Goal: Answer question/provide support: Share knowledge or assist other users

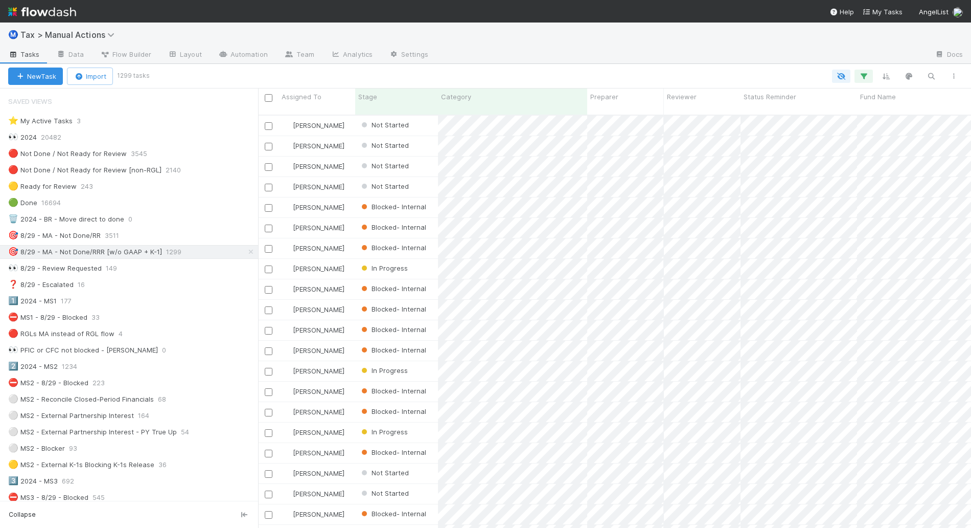
scroll to position [412, 703]
click at [162, 305] on div "1️⃣ 2024 - MS1 176" at bounding box center [133, 300] width 250 height 13
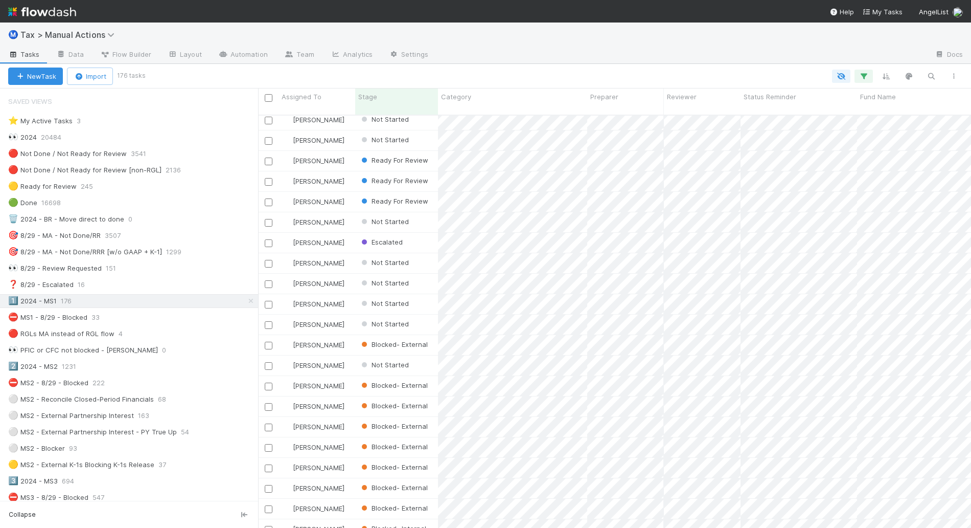
scroll to position [192, 0]
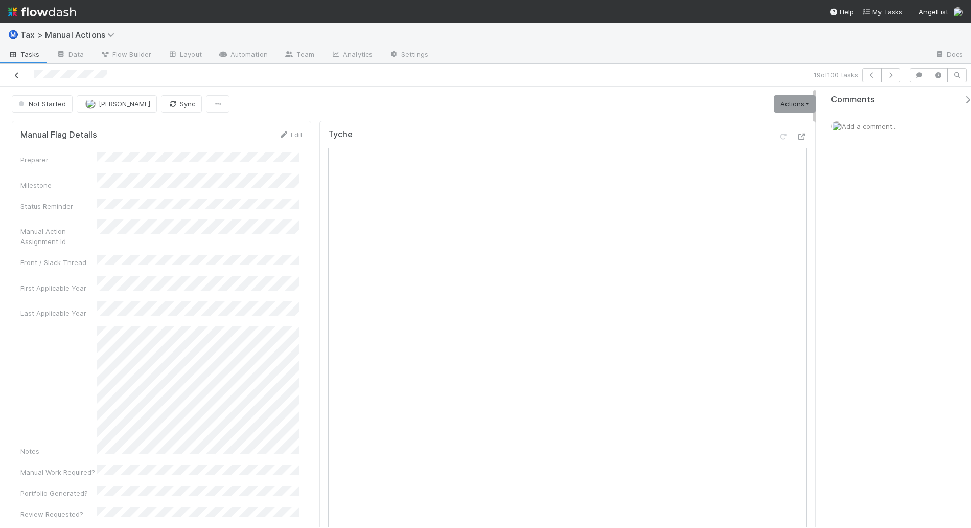
click at [16, 75] on icon at bounding box center [17, 75] width 10 height 7
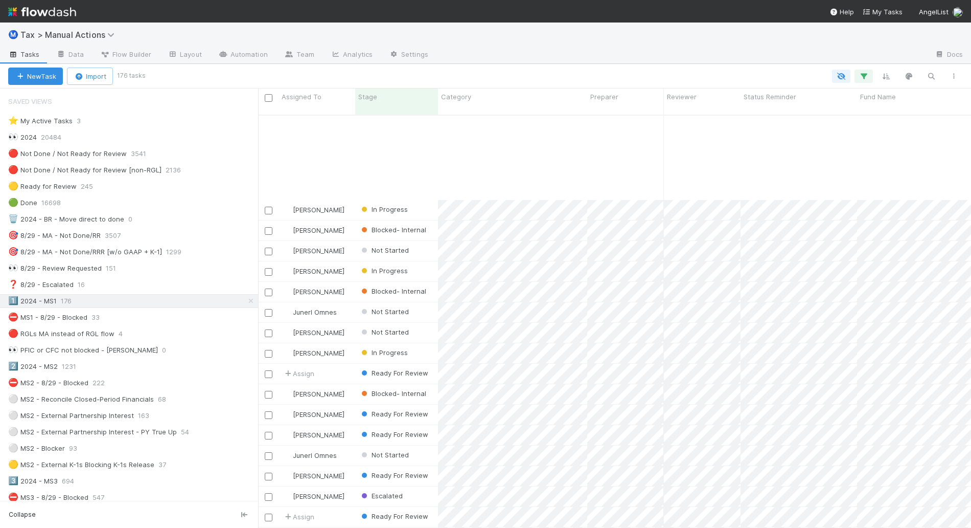
scroll to position [3131, 0]
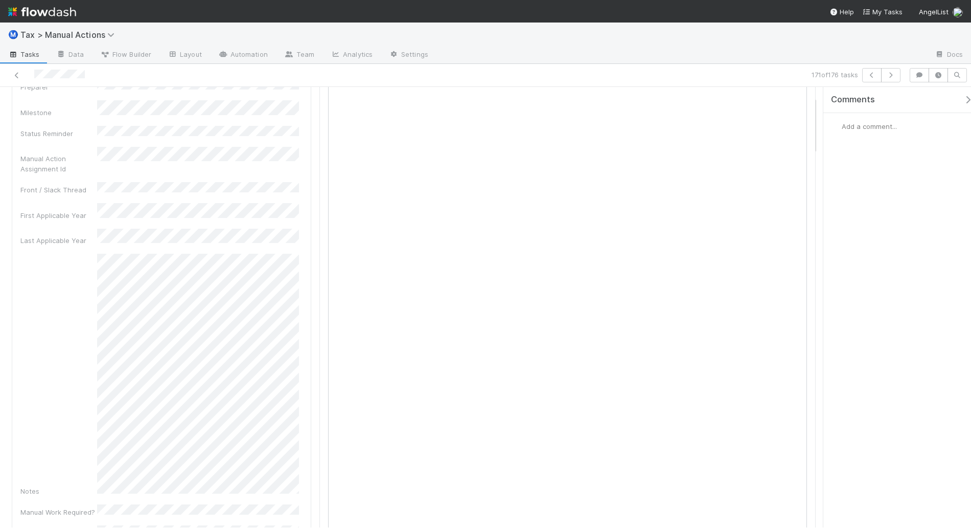
scroll to position [64, 0]
click at [880, 131] on div "Add a comment..." at bounding box center [902, 126] width 157 height 27
click at [878, 126] on span "Add a comment..." at bounding box center [869, 126] width 55 height 8
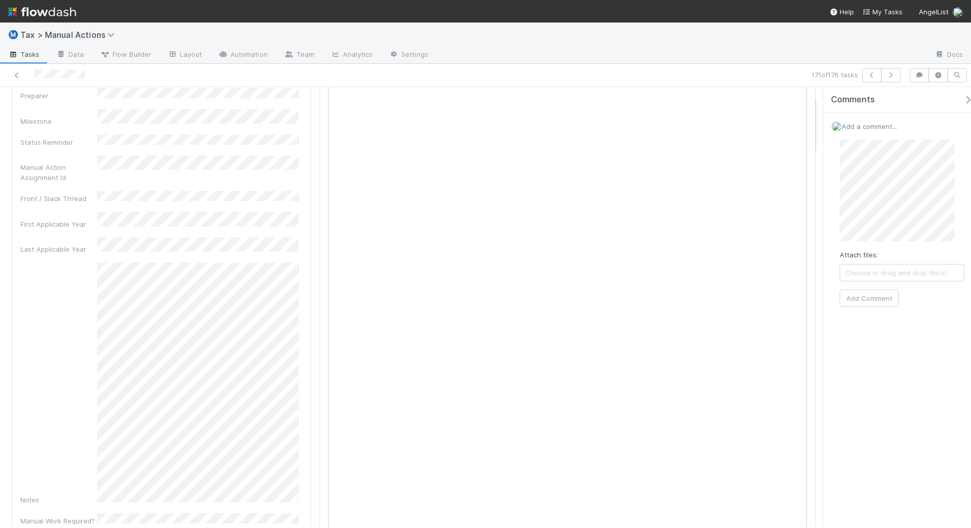
click at [829, 188] on div "Add a comment... Attach files: Choose or drag and drop file(s) Add Comment" at bounding box center [902, 218] width 157 height 211
click at [947, 349] on div "Attach files: Choose or drag and drop file(s) Add Comment" at bounding box center [902, 274] width 125 height 269
click at [880, 402] on button "Add Comment" at bounding box center [869, 400] width 59 height 17
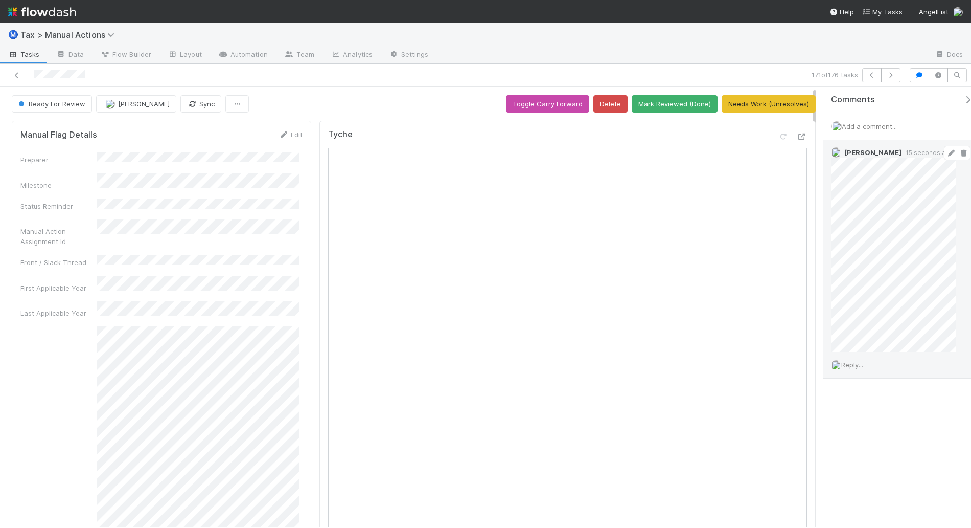
click at [946, 152] on icon at bounding box center [951, 153] width 10 height 7
click at [727, 105] on button "Needs Work (Unresolves)" at bounding box center [769, 103] width 94 height 17
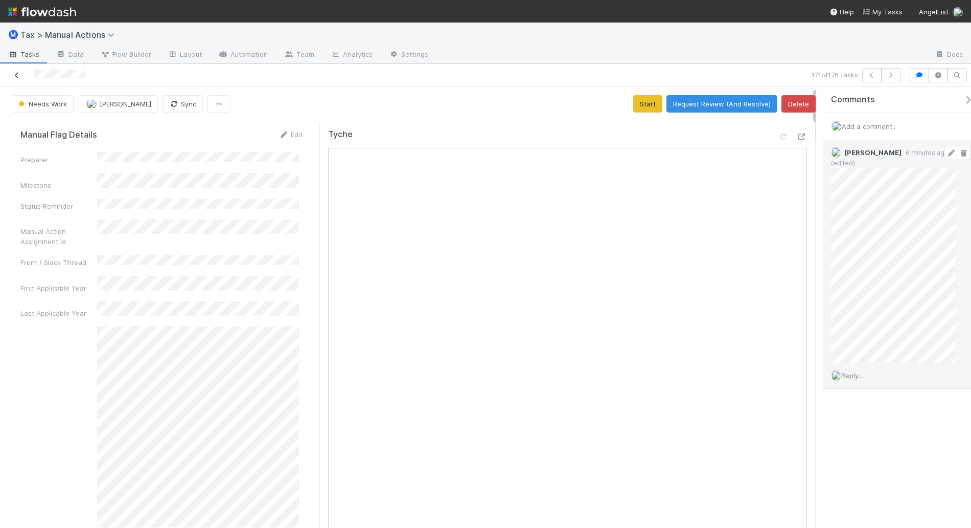
click at [17, 76] on icon at bounding box center [17, 75] width 10 height 7
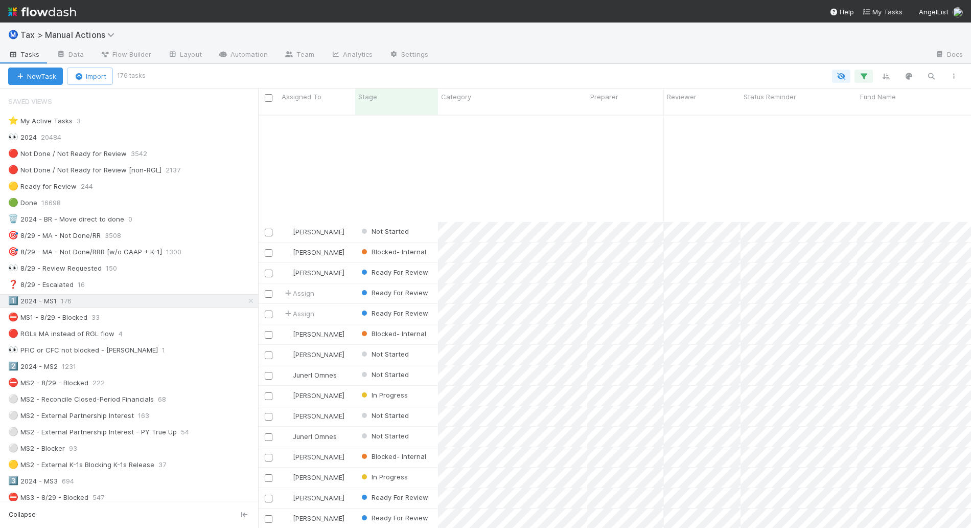
scroll to position [2656, 0]
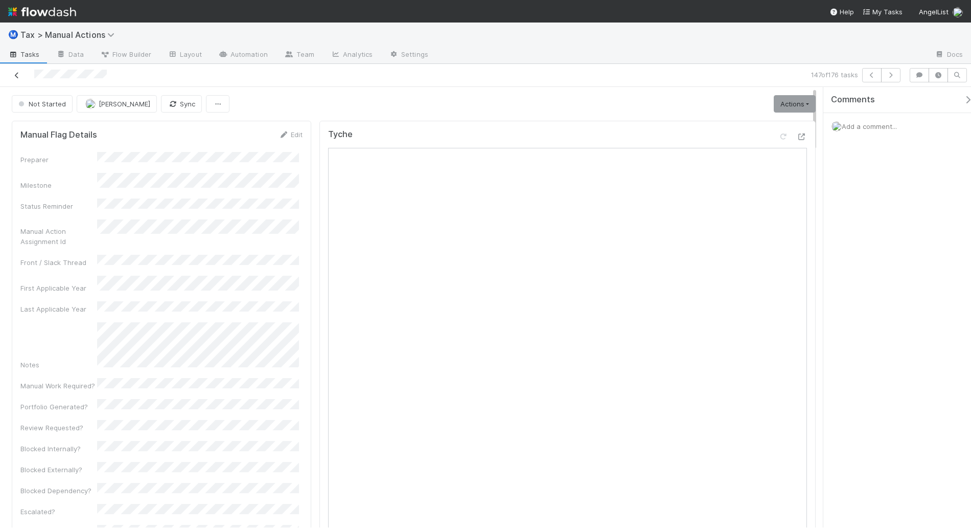
click at [16, 75] on icon at bounding box center [17, 75] width 10 height 7
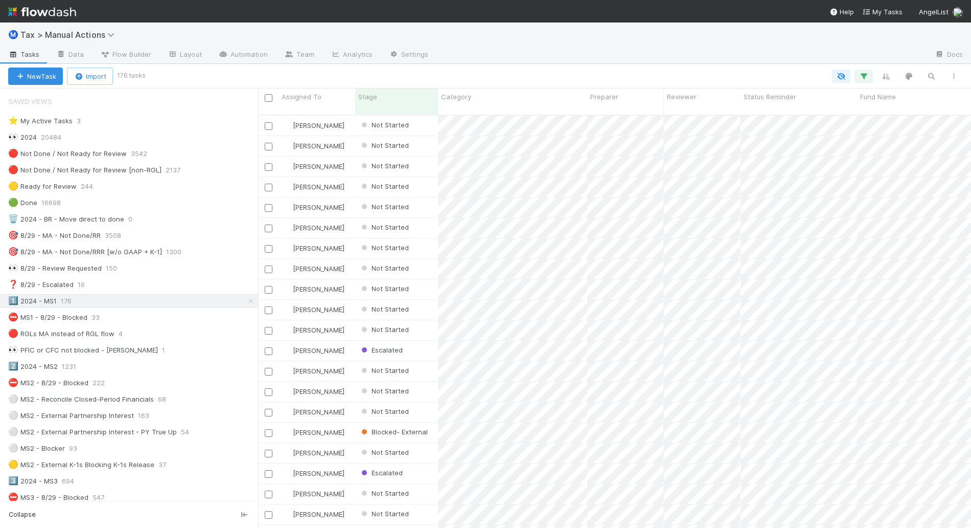
scroll to position [412, 703]
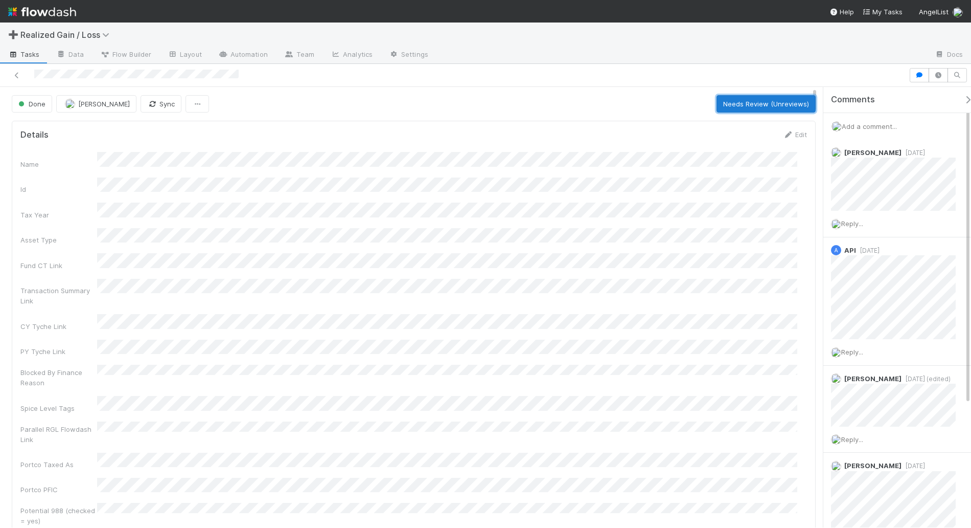
click at [763, 103] on button "Needs Review (Unreviews)" at bounding box center [766, 103] width 99 height 17
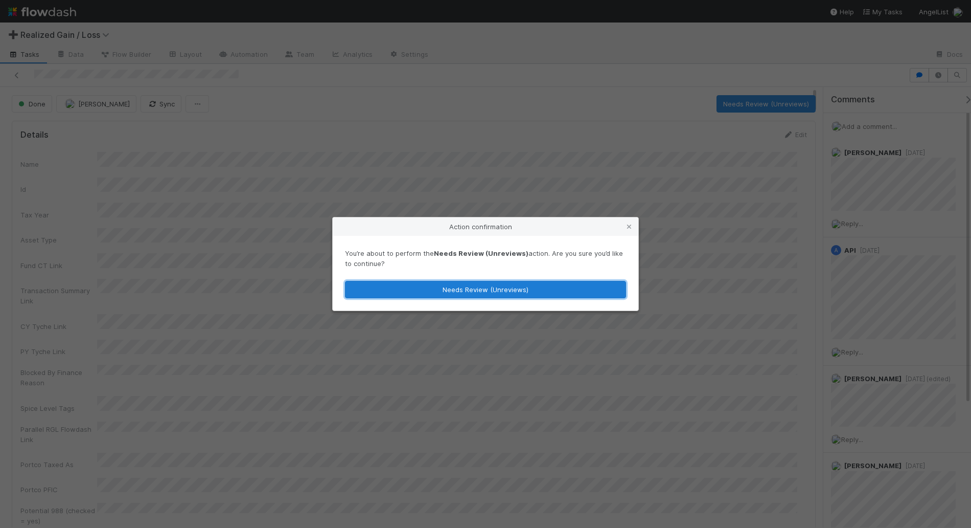
click at [590, 285] on button "Needs Review (Unreviews)" at bounding box center [485, 289] width 281 height 17
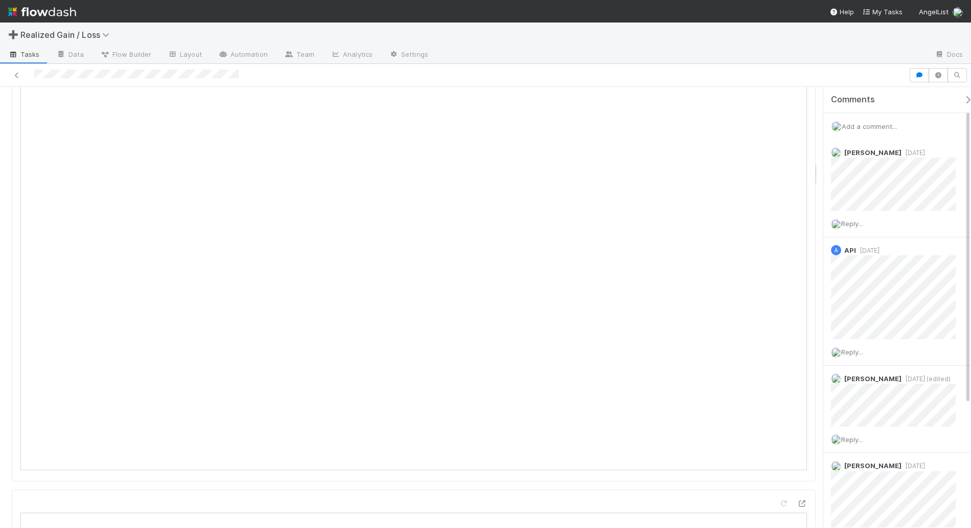
scroll to position [895, 0]
click at [779, 458] on icon at bounding box center [784, 461] width 10 height 7
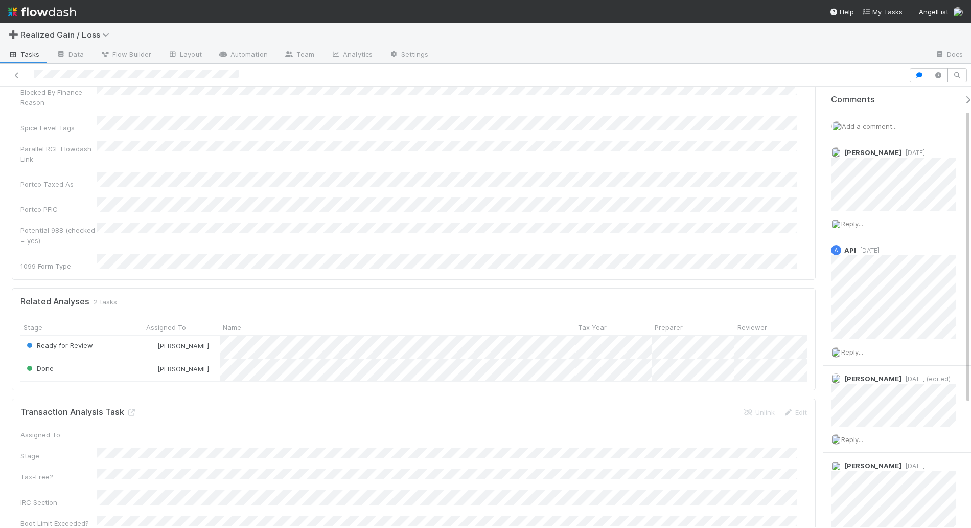
scroll to position [256, 0]
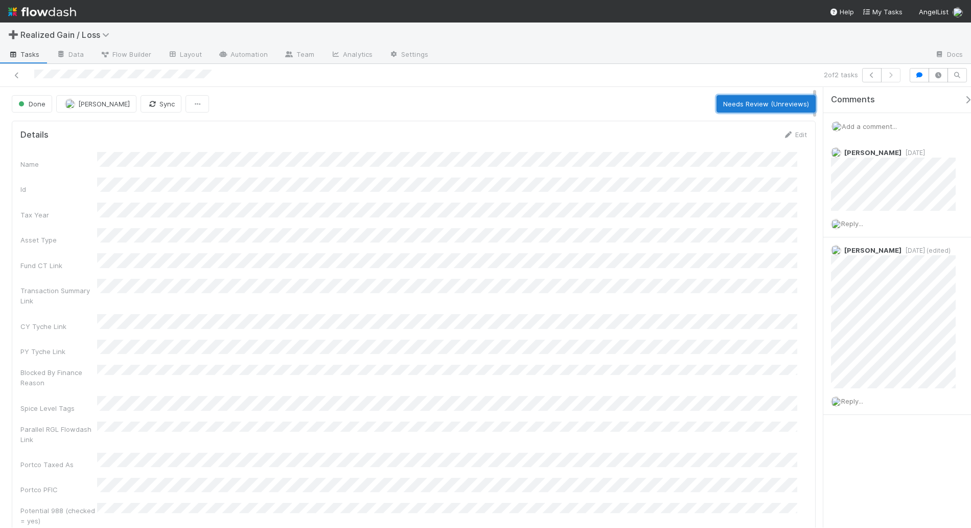
click at [719, 106] on button "Needs Review (Unreviews)" at bounding box center [766, 103] width 99 height 17
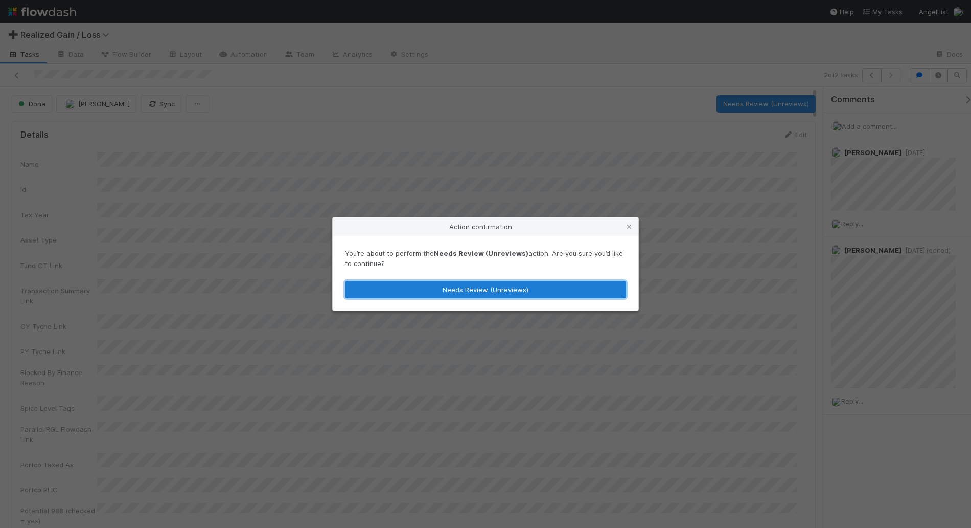
click at [467, 286] on button "Needs Review (Unreviews)" at bounding box center [485, 289] width 281 height 17
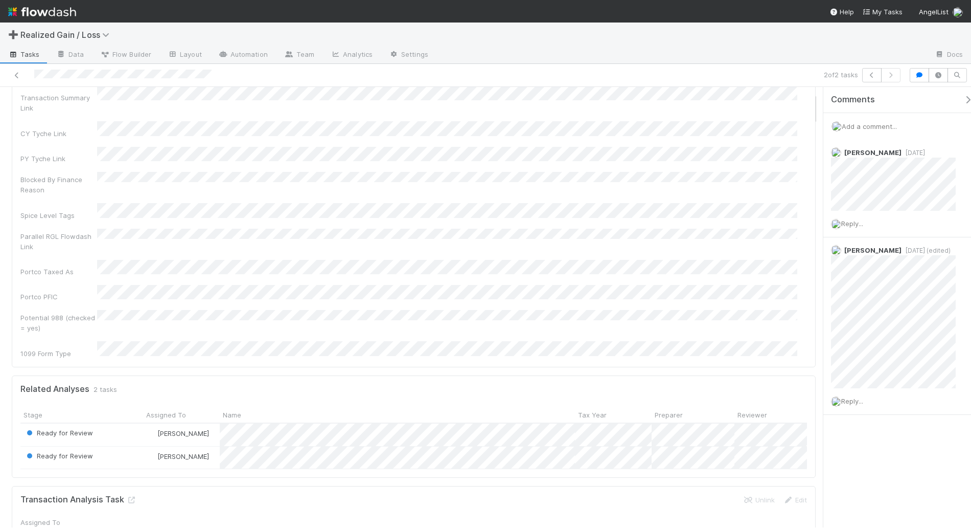
scroll to position [64, 0]
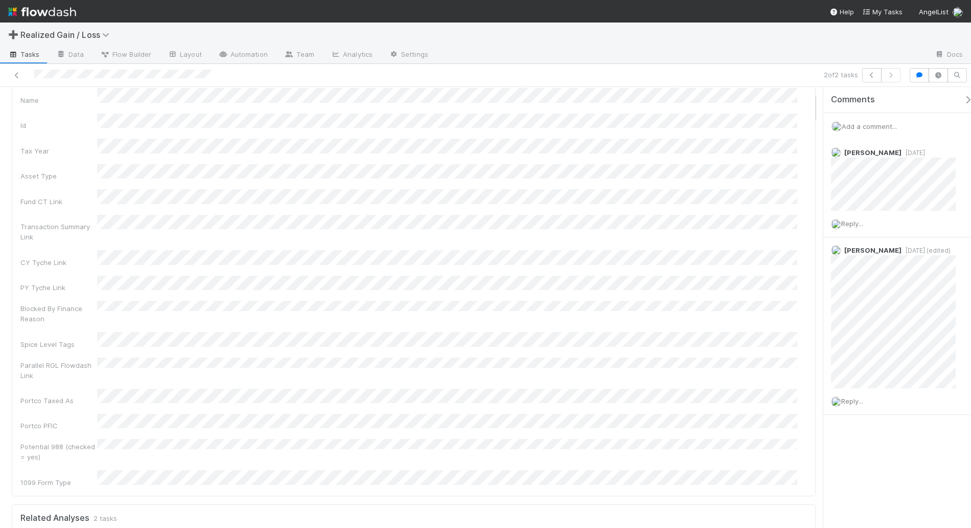
click at [857, 128] on span "Add a comment..." at bounding box center [869, 126] width 55 height 8
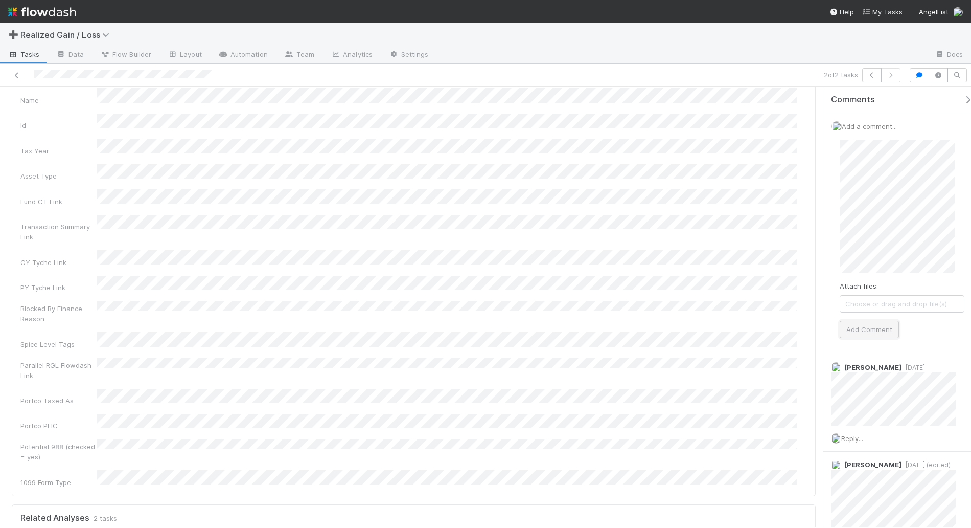
click at [880, 327] on button "Add Comment" at bounding box center [869, 329] width 59 height 17
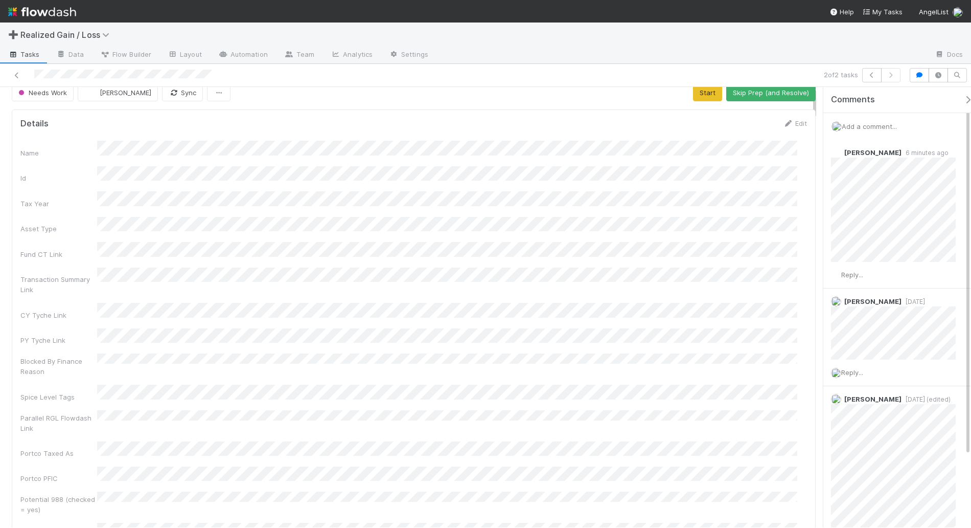
scroll to position [0, 0]
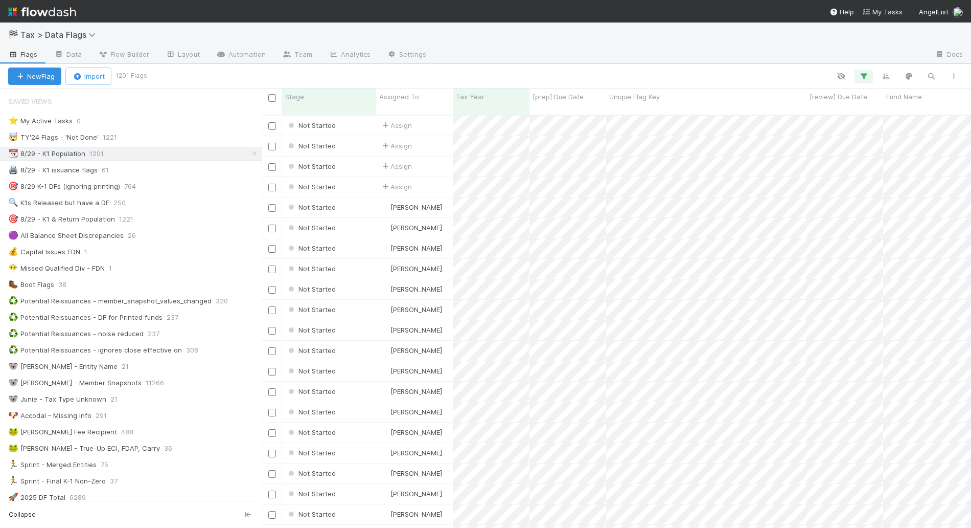
scroll to position [412, 700]
click at [198, 188] on div "🎯 8/29 K-1 DFs (ignoring printing) 763" at bounding box center [135, 186] width 254 height 13
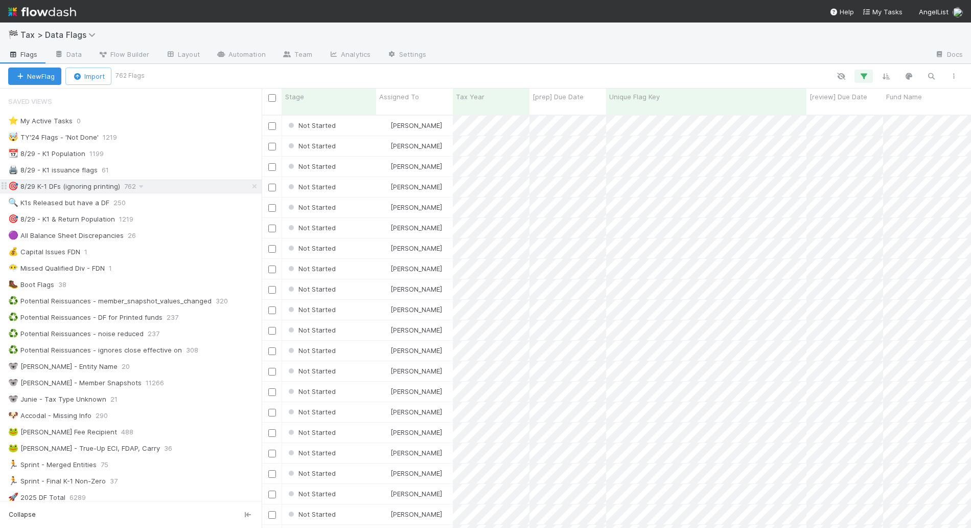
scroll to position [412, 700]
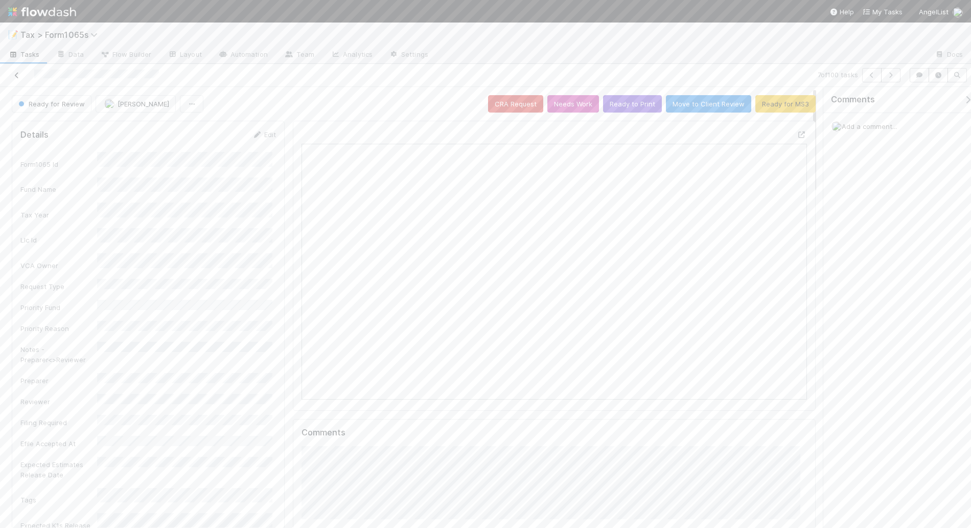
click at [12, 73] on icon at bounding box center [17, 75] width 10 height 7
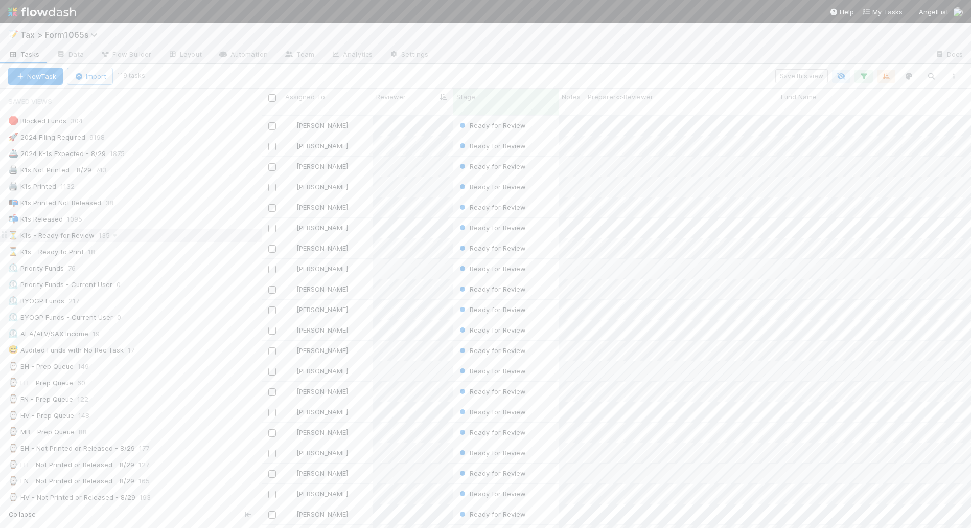
click at [158, 238] on div "⏳ K1s - Ready for Review 135" at bounding box center [135, 235] width 254 height 13
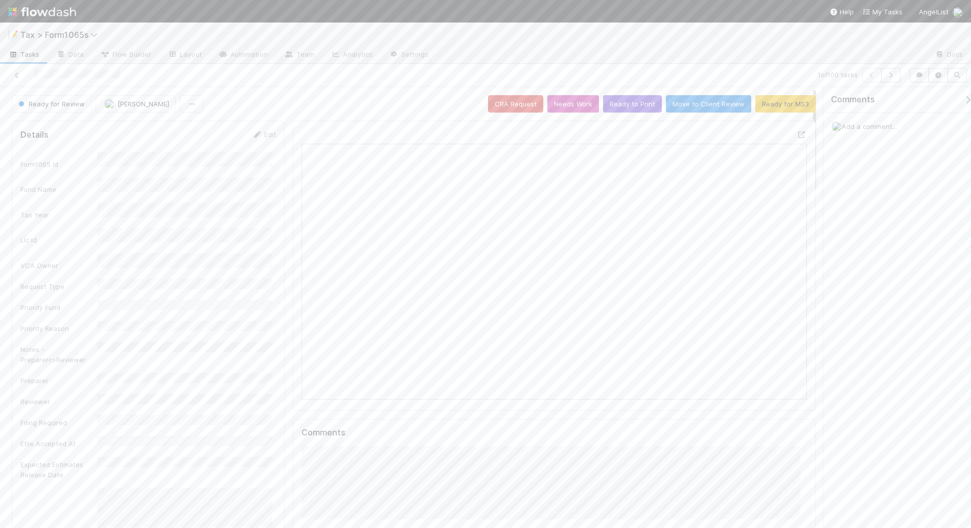
scroll to position [198, 489]
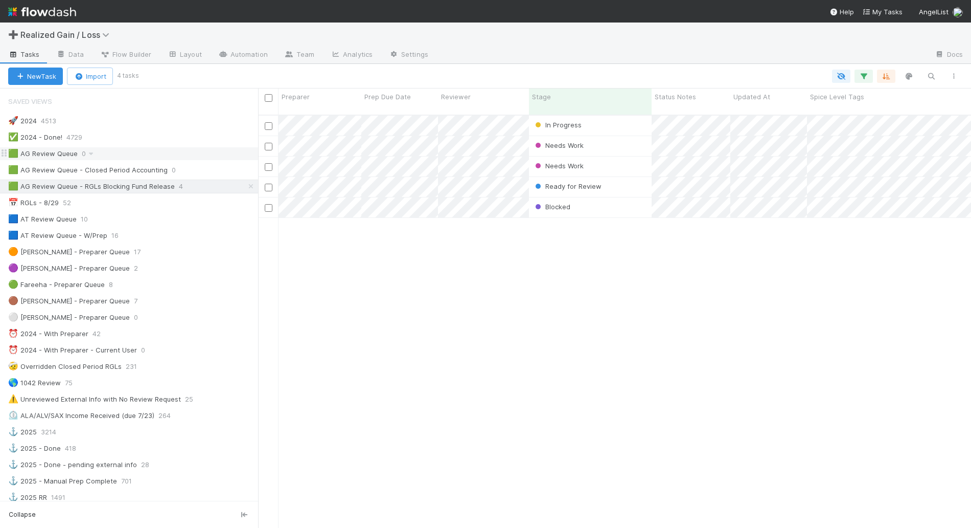
scroll to position [412, 703]
click at [152, 157] on div "🟩 AG Review Queue 0" at bounding box center [133, 153] width 250 height 13
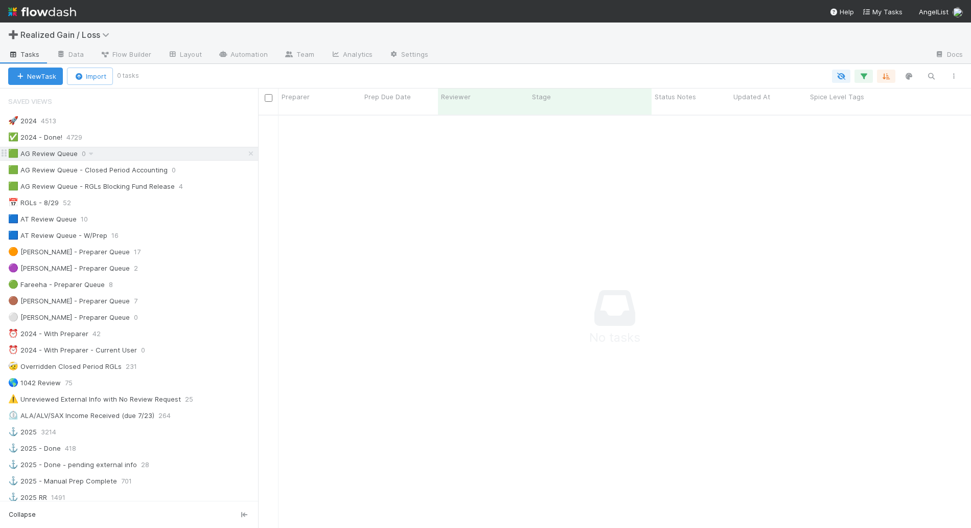
scroll to position [402, 694]
